Goal: Task Accomplishment & Management: Complete application form

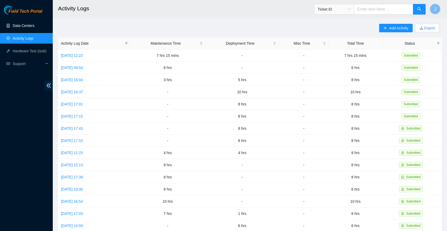
click at [31, 27] on link "Data Centers" at bounding box center [24, 25] width 22 height 4
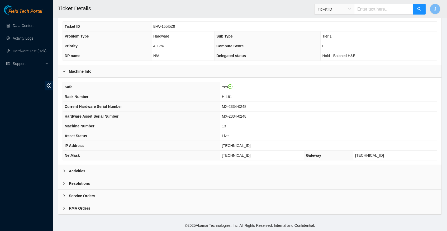
scroll to position [122, 0]
click at [238, 145] on span "23.213.246.208" at bounding box center [236, 145] width 29 height 4
copy span "23.213.246.208"
click at [61, 170] on div "Activities" at bounding box center [249, 171] width 383 height 12
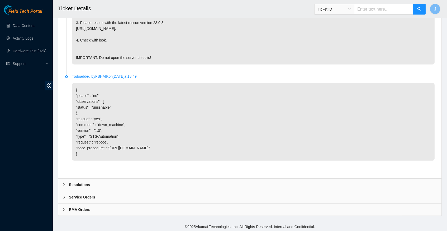
click at [64, 183] on icon "right" at bounding box center [64, 184] width 3 height 3
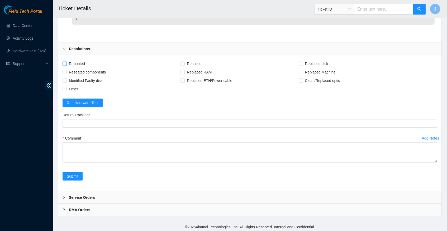
scroll to position [503, 0]
click at [64, 63] on input "Rebooted" at bounding box center [65, 64] width 4 height 4
checkbox input "true"
click at [184, 63] on input "Rescued" at bounding box center [183, 64] width 4 height 4
checkbox input "true"
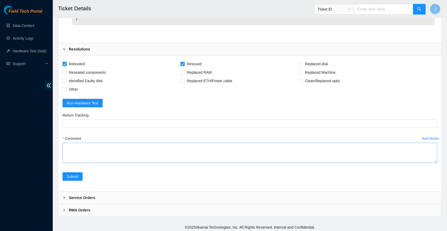
click at [83, 142] on div "Comment" at bounding box center [250, 150] width 375 height 32
click at [81, 146] on textarea "Comment" at bounding box center [250, 153] width 375 height 20
paste textarea "23.213.246.208"
type textarea "verify server and rack info reboot machine shuffled disks rescued configured re…"
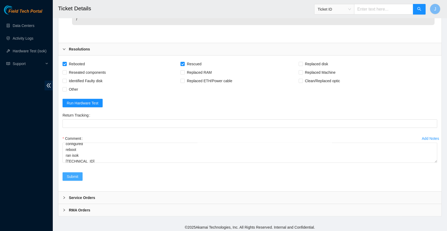
click at [76, 178] on button "Submit" at bounding box center [73, 176] width 20 height 8
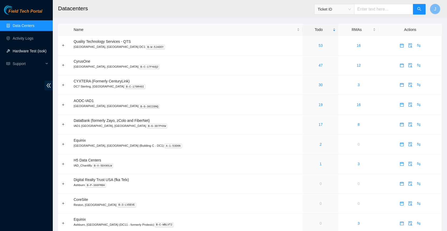
click at [17, 50] on link "Hardware Test (isok)" at bounding box center [30, 51] width 34 height 4
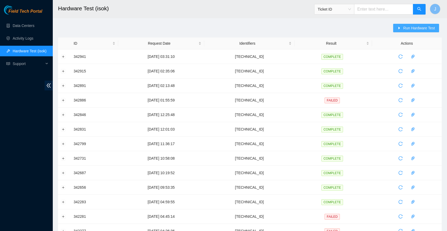
click at [402, 29] on button "Run Hardware Test" at bounding box center [416, 28] width 46 height 8
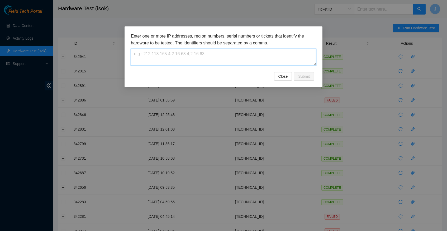
click at [167, 54] on textarea at bounding box center [223, 57] width 185 height 17
paste textarea "[TECHNICAL_ID]"
type textarea "23.213.246.208"
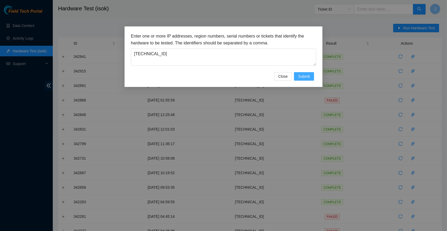
click at [301, 77] on span "Submit" at bounding box center [304, 76] width 12 height 6
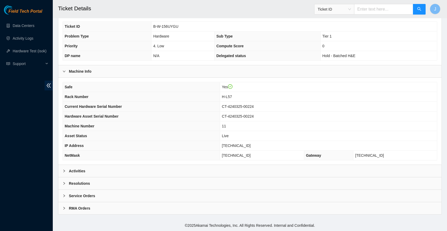
scroll to position [122, 0]
click at [65, 171] on icon "right" at bounding box center [64, 170] width 3 height 3
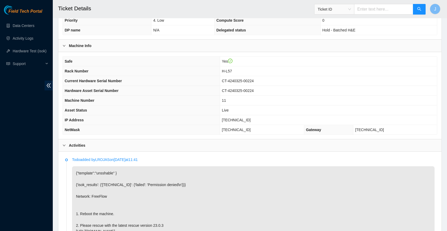
scroll to position [145, 0]
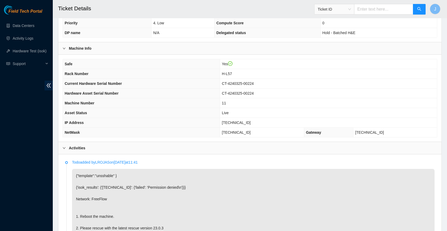
click at [235, 124] on span "[TECHNICAL_ID]" at bounding box center [236, 122] width 29 height 4
click at [240, 124] on span "[TECHNICAL_ID]" at bounding box center [236, 122] width 29 height 4
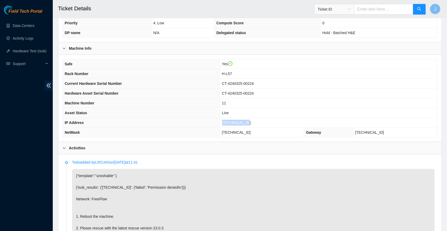
click at [240, 124] on span "[TECHNICAL_ID]" at bounding box center [236, 122] width 29 height 4
copy span "[TECHNICAL_ID]"
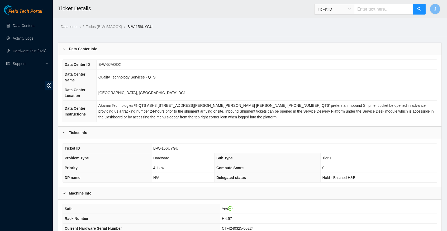
scroll to position [0, 0]
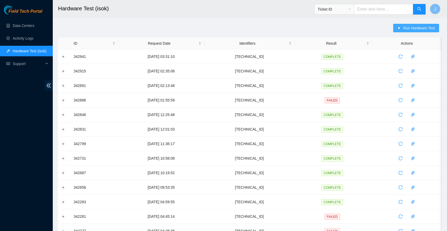
click at [405, 27] on span "Run Hardware Test" at bounding box center [419, 28] width 32 height 6
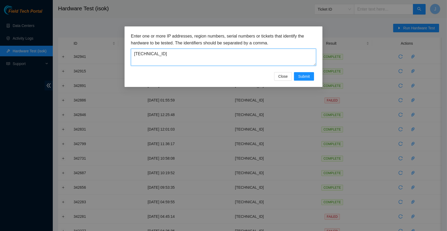
click at [170, 56] on textarea "[TECHNICAL_ID]" at bounding box center [223, 57] width 185 height 17
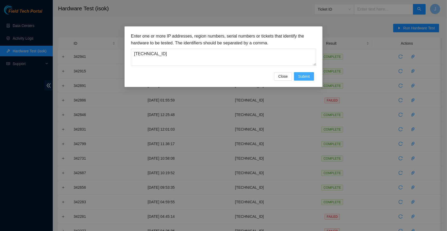
click at [309, 76] on span "Submit" at bounding box center [304, 76] width 12 height 6
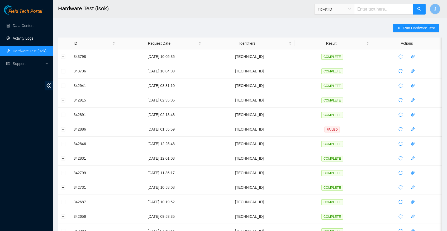
click at [24, 39] on link "Activity Logs" at bounding box center [23, 38] width 21 height 4
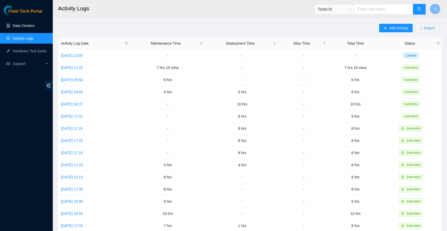
click at [29, 25] on link "Data Centers" at bounding box center [24, 25] width 22 height 4
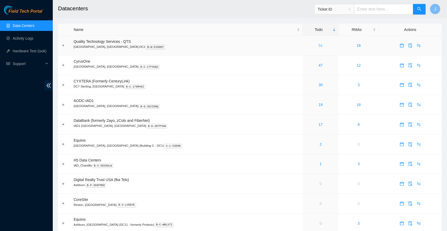
click at [319, 44] on link "51" at bounding box center [321, 45] width 4 height 4
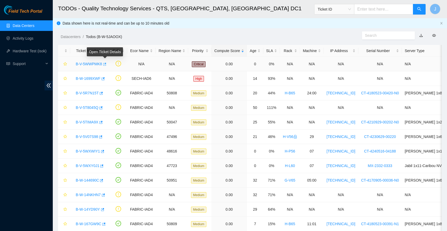
click at [106, 63] on button "button" at bounding box center [104, 64] width 4 height 8
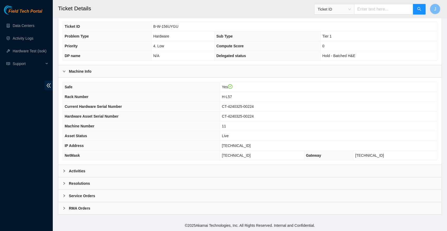
scroll to position [122, 0]
click at [64, 171] on icon "right" at bounding box center [64, 170] width 3 height 3
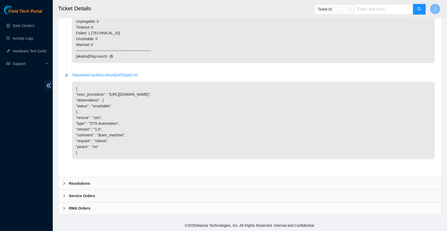
click at [63, 184] on icon "right" at bounding box center [64, 183] width 3 height 3
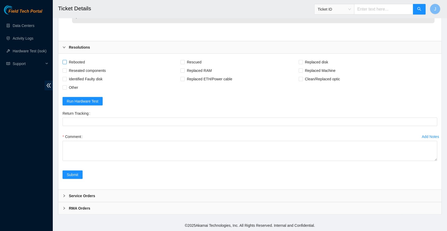
scroll to position [590, 0]
click at [65, 63] on input "Rebooted" at bounding box center [65, 62] width 4 height 4
checkbox input "true"
click at [184, 62] on input "Rescued" at bounding box center [183, 62] width 4 height 4
checkbox input "true"
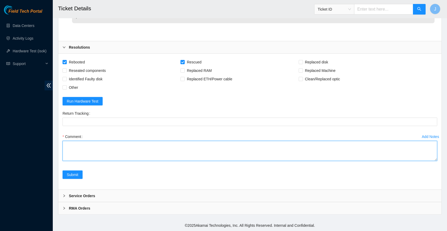
click at [93, 146] on textarea "Comment" at bounding box center [250, 151] width 375 height 20
paste textarea "[TECHNICAL_ID]"
type textarea "verified server and rack info reboot machine rescued configured reboot ran isok…"
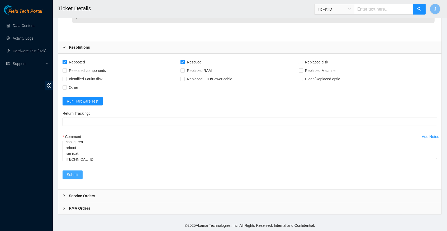
click at [76, 174] on span "Submit" at bounding box center [73, 175] width 12 height 6
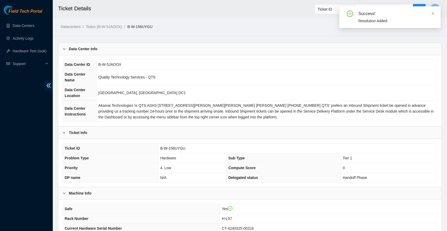
scroll to position [0, 0]
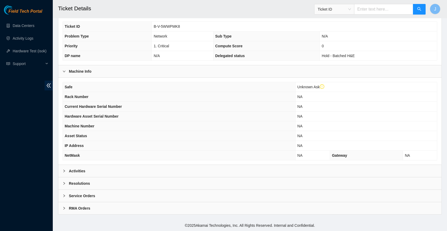
scroll to position [132, 0]
click at [64, 171] on icon "right" at bounding box center [64, 170] width 3 height 3
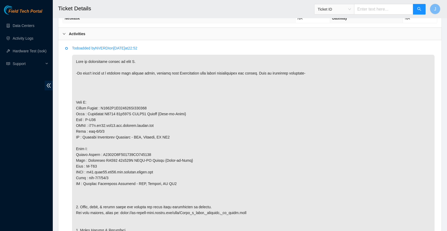
scroll to position [268, 0]
